Goal: Task Accomplishment & Management: Complete application form

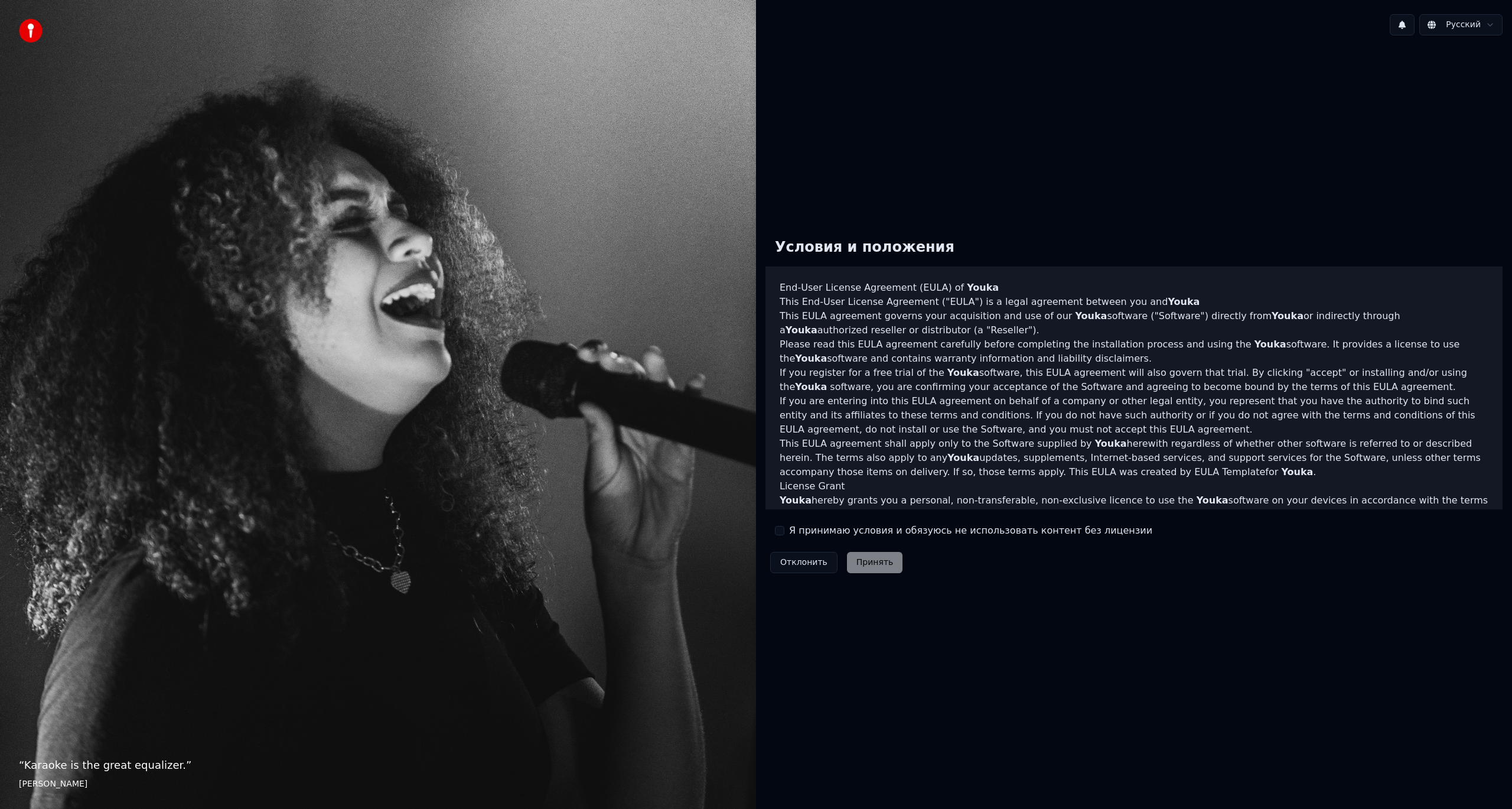
click at [781, 531] on button "Я принимаю условия и обязуюсь не использовать контент без лицензии" at bounding box center [779, 531] width 10 height 10
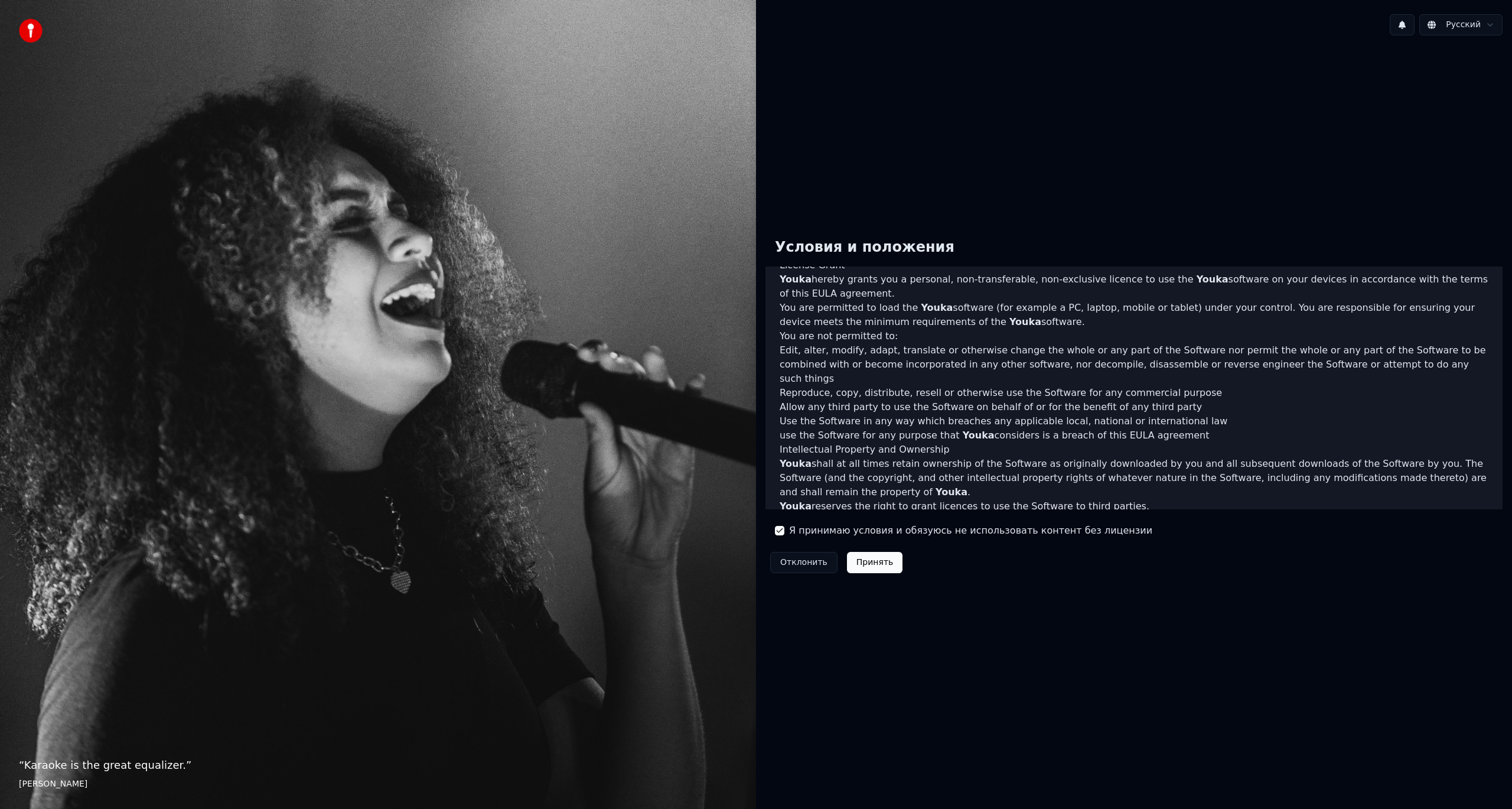
scroll to position [339, 0]
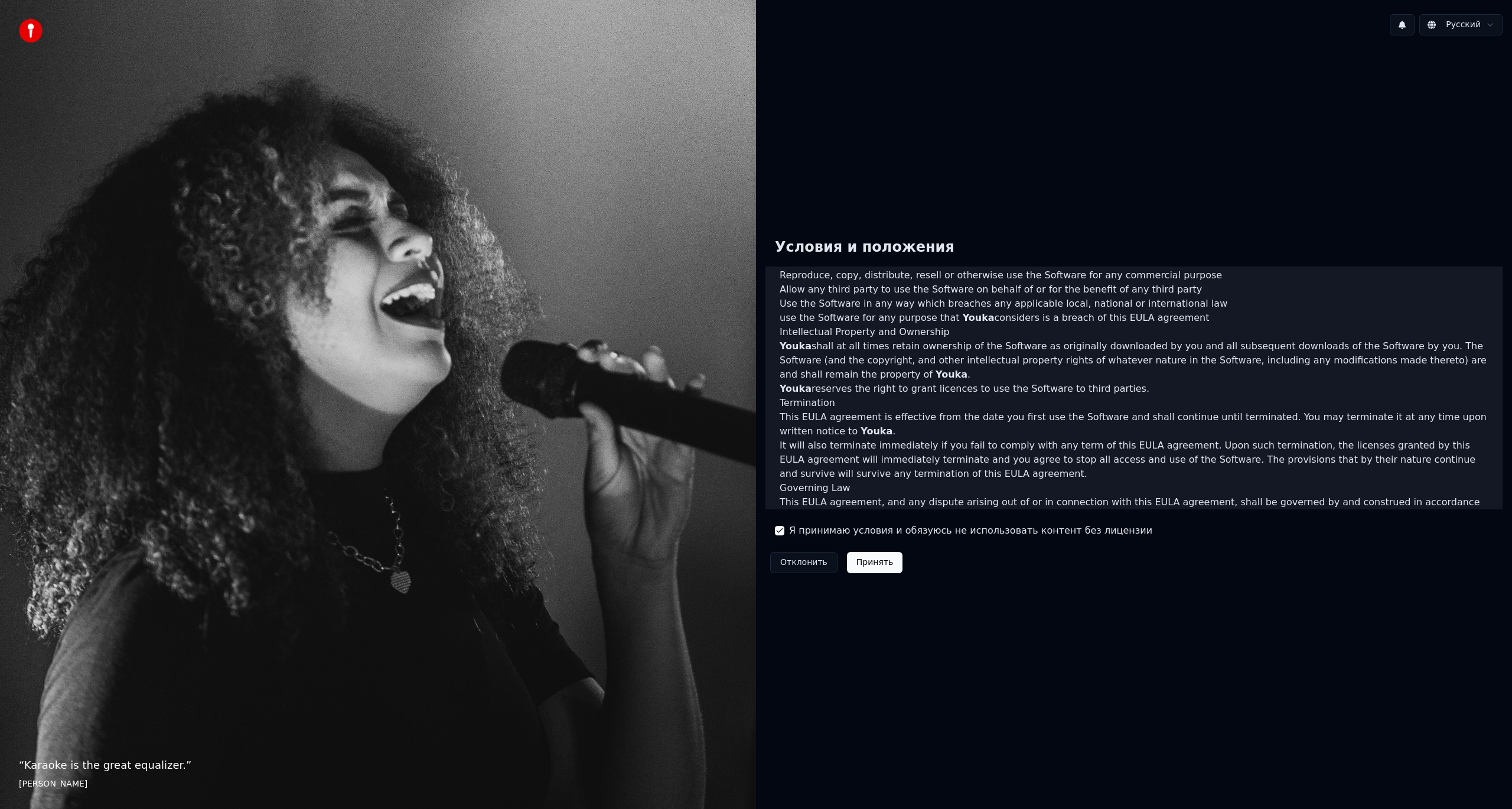
click at [854, 559] on button "Принять" at bounding box center [874, 562] width 56 height 21
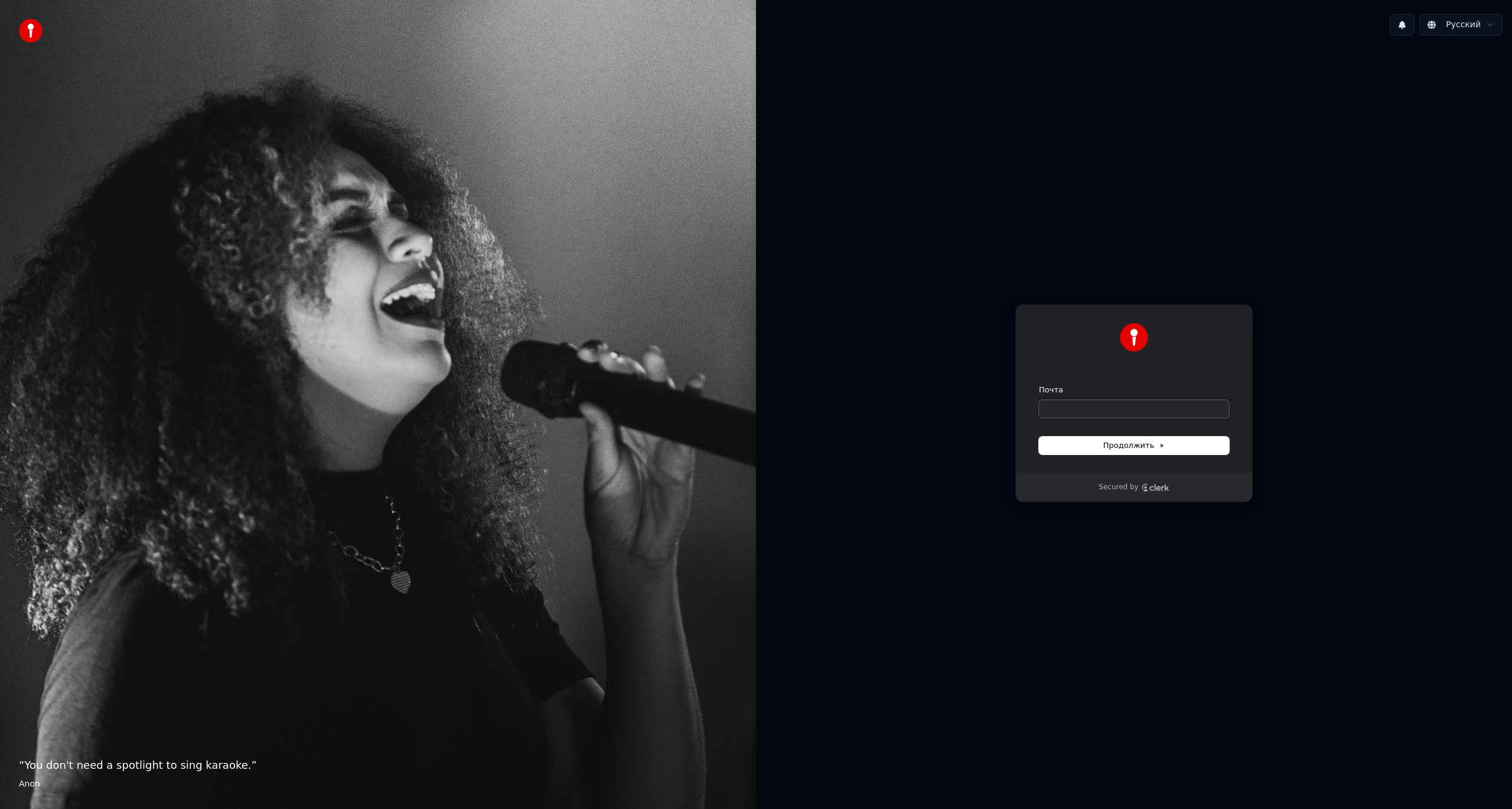
click at [1082, 410] on input "Почта" at bounding box center [1133, 409] width 190 height 18
type input "*"
click at [1163, 447] on button "Продолжить" at bounding box center [1133, 446] width 190 height 18
type input "**********"
